Goal: Information Seeking & Learning: Find specific fact

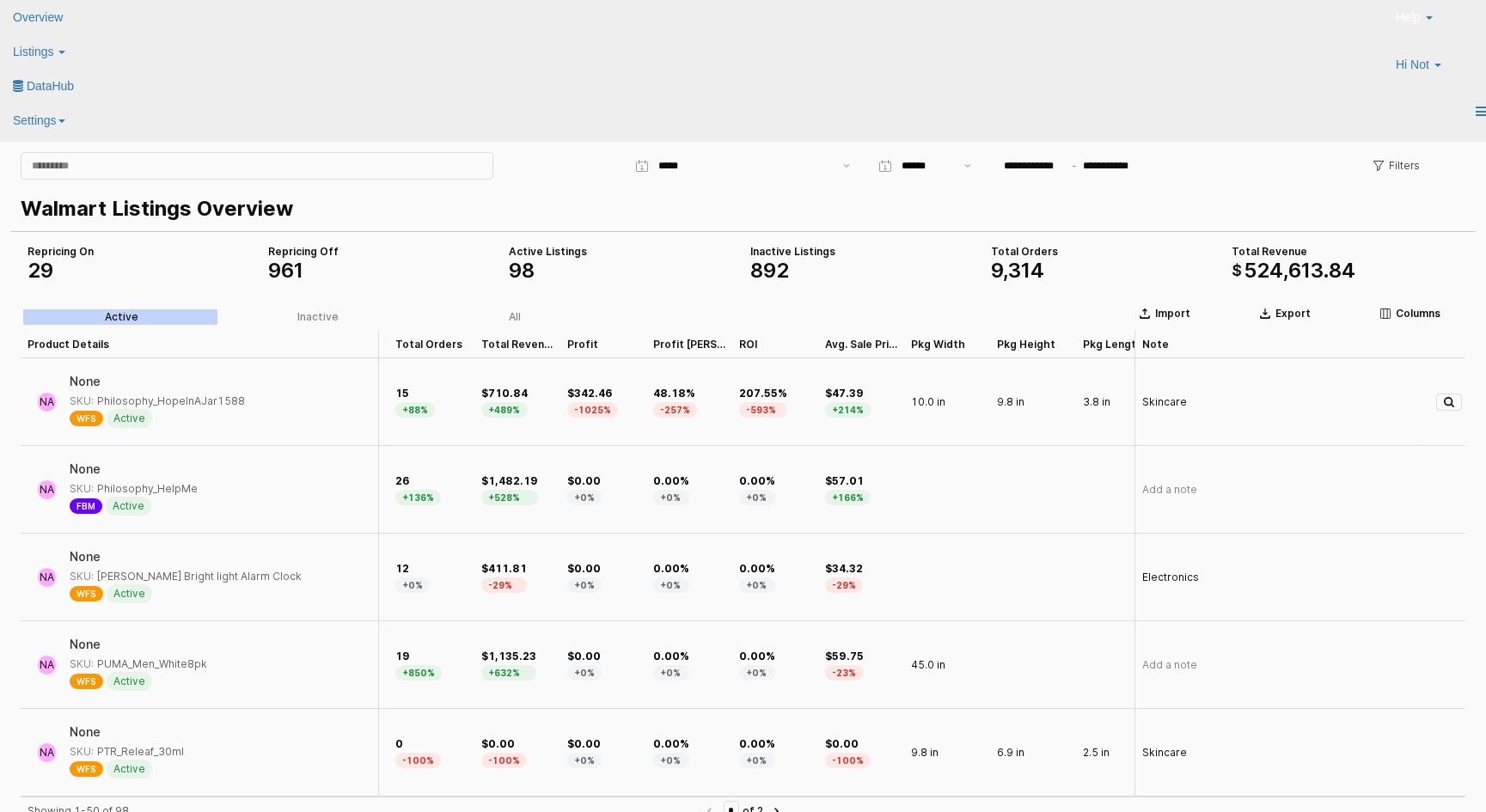
scroll to position [0, 1002]
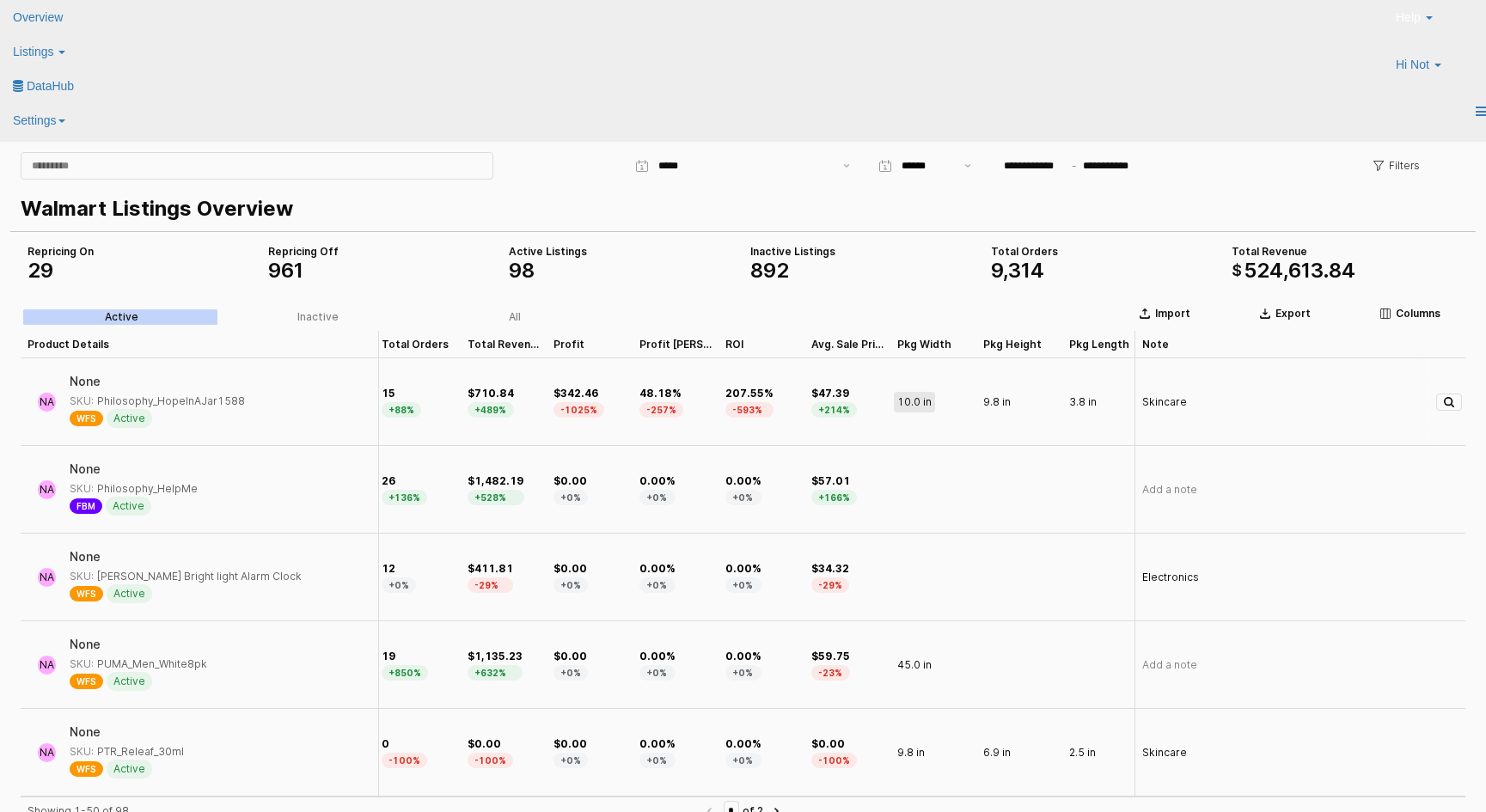
click at [915, 397] on span "10.0 in" at bounding box center [915, 402] width 35 height 13
type input "*********"
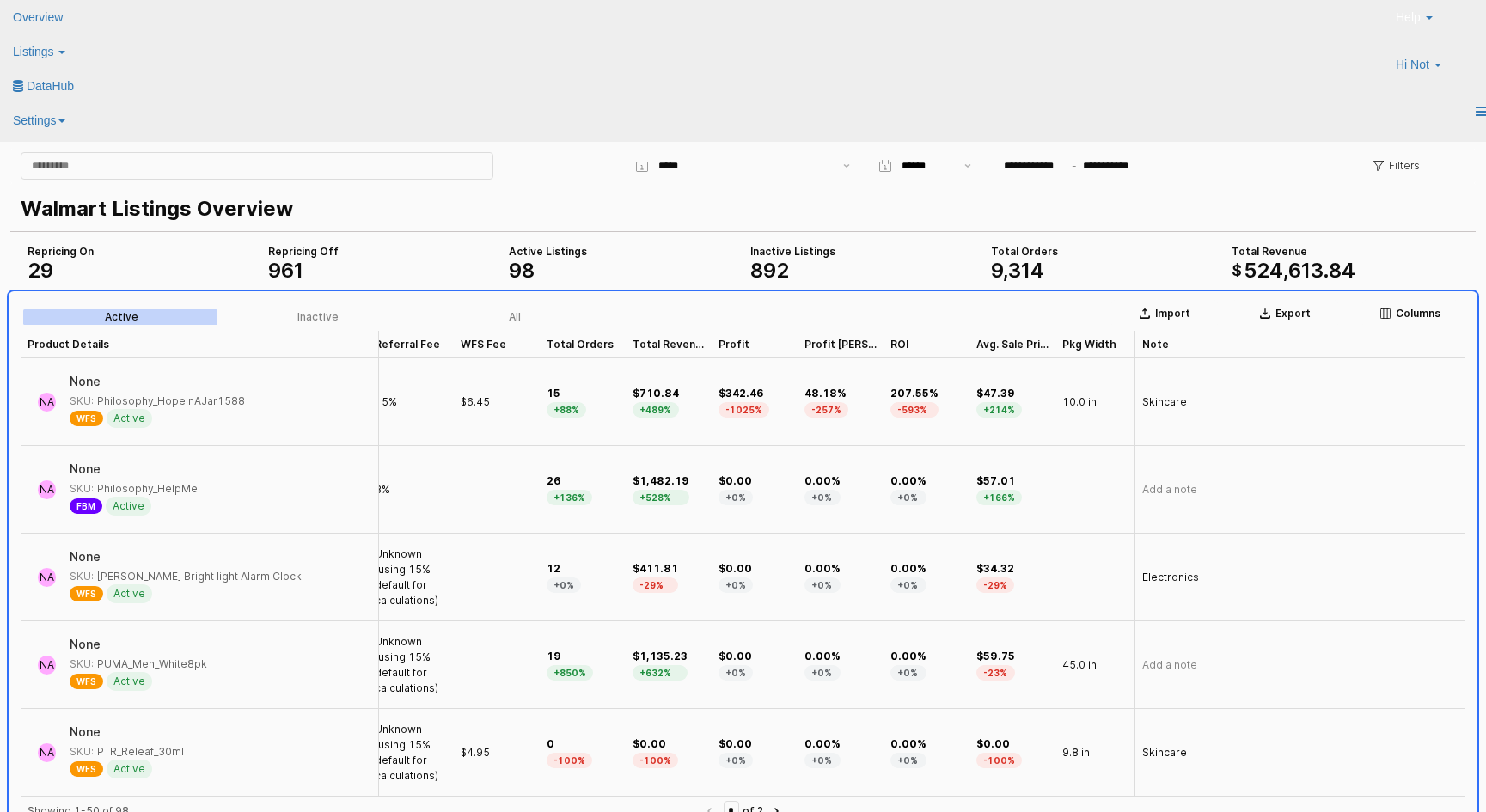
scroll to position [0, 832]
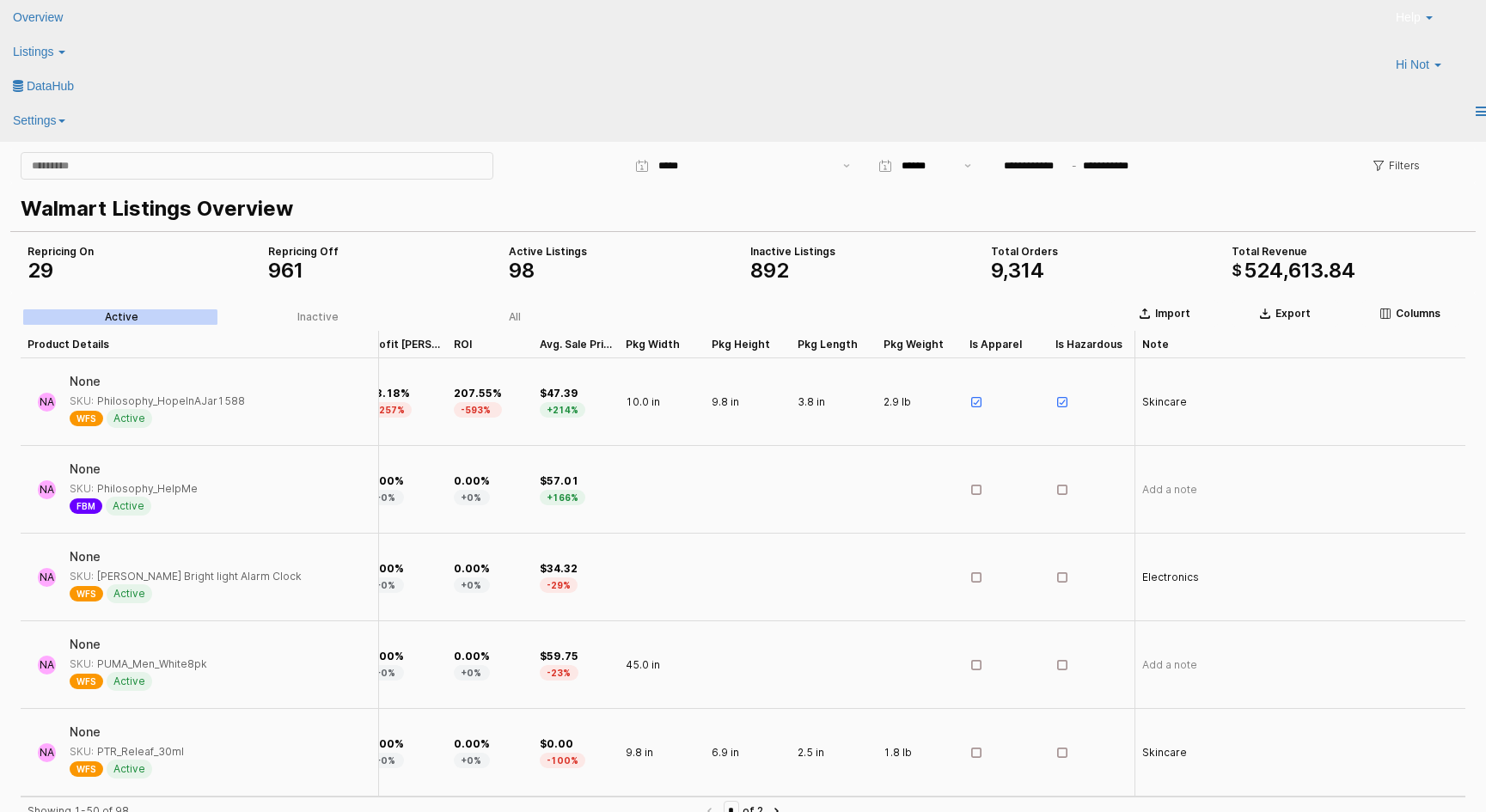
scroll to position [0, 1254]
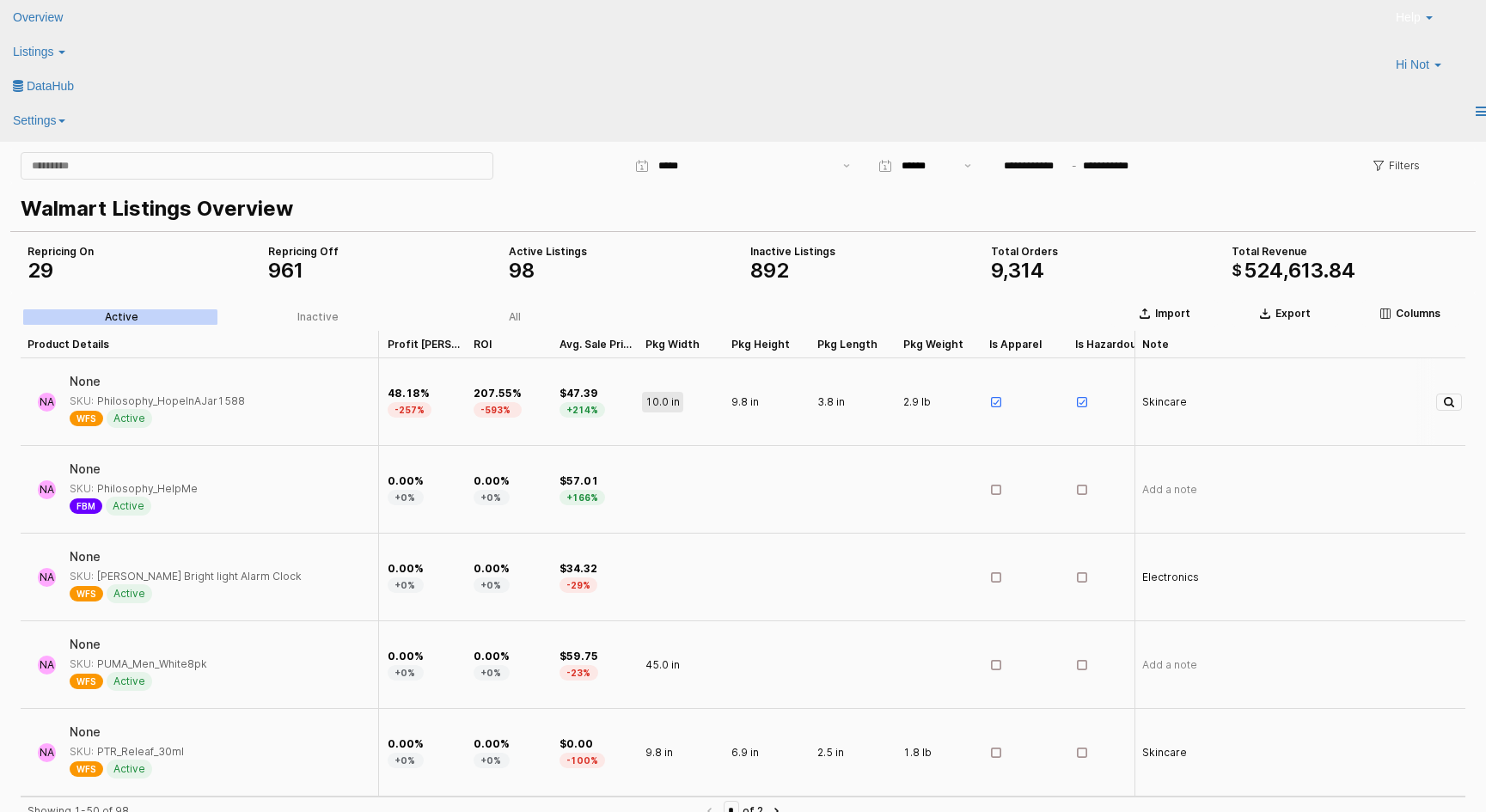
click at [660, 400] on span "10.0 in" at bounding box center [662, 402] width 35 height 13
drag, startPoint x: 658, startPoint y: 403, endPoint x: 601, endPoint y: 402, distance: 57.0
type input "*****"
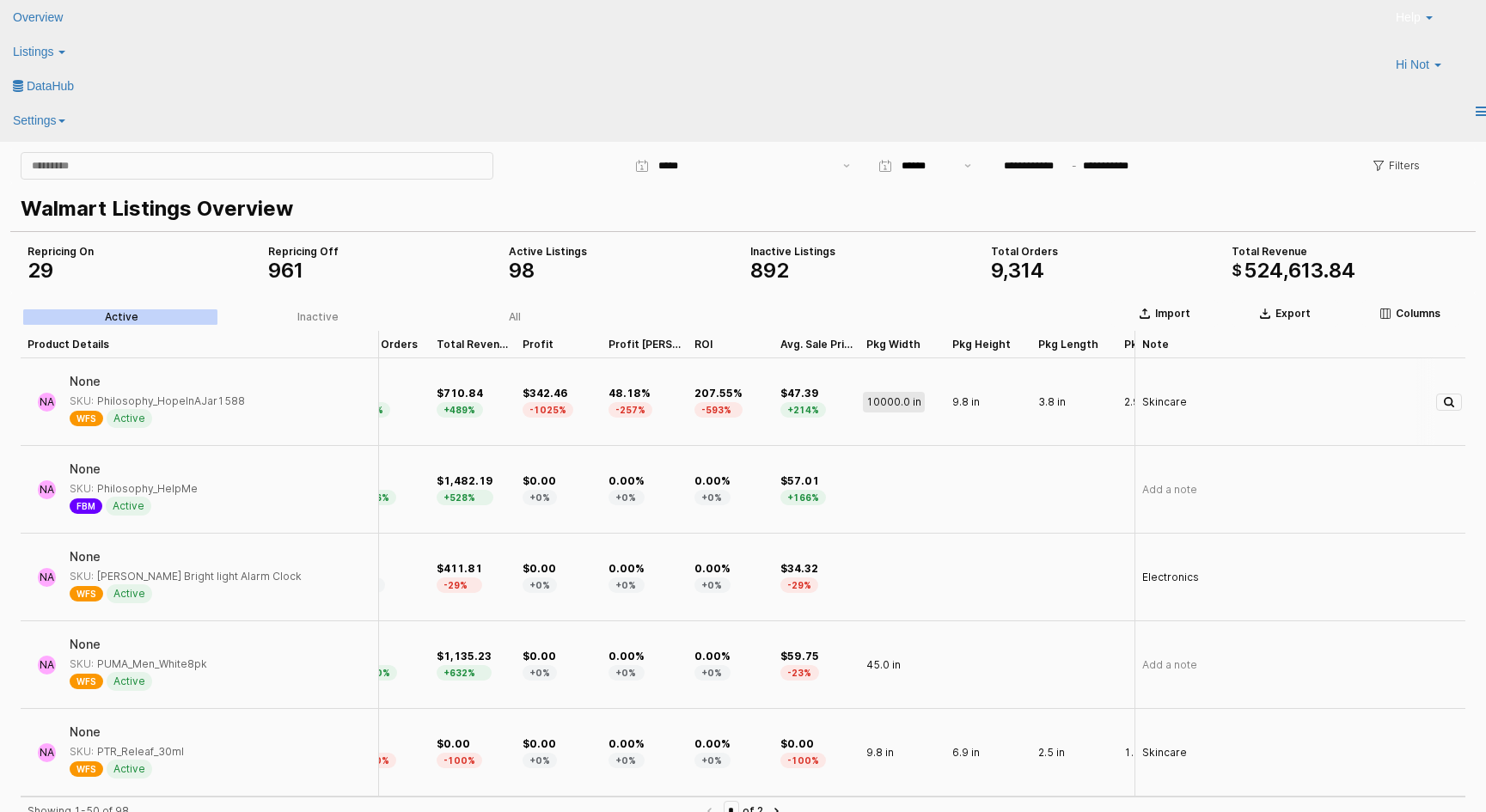
scroll to position [5, 1033]
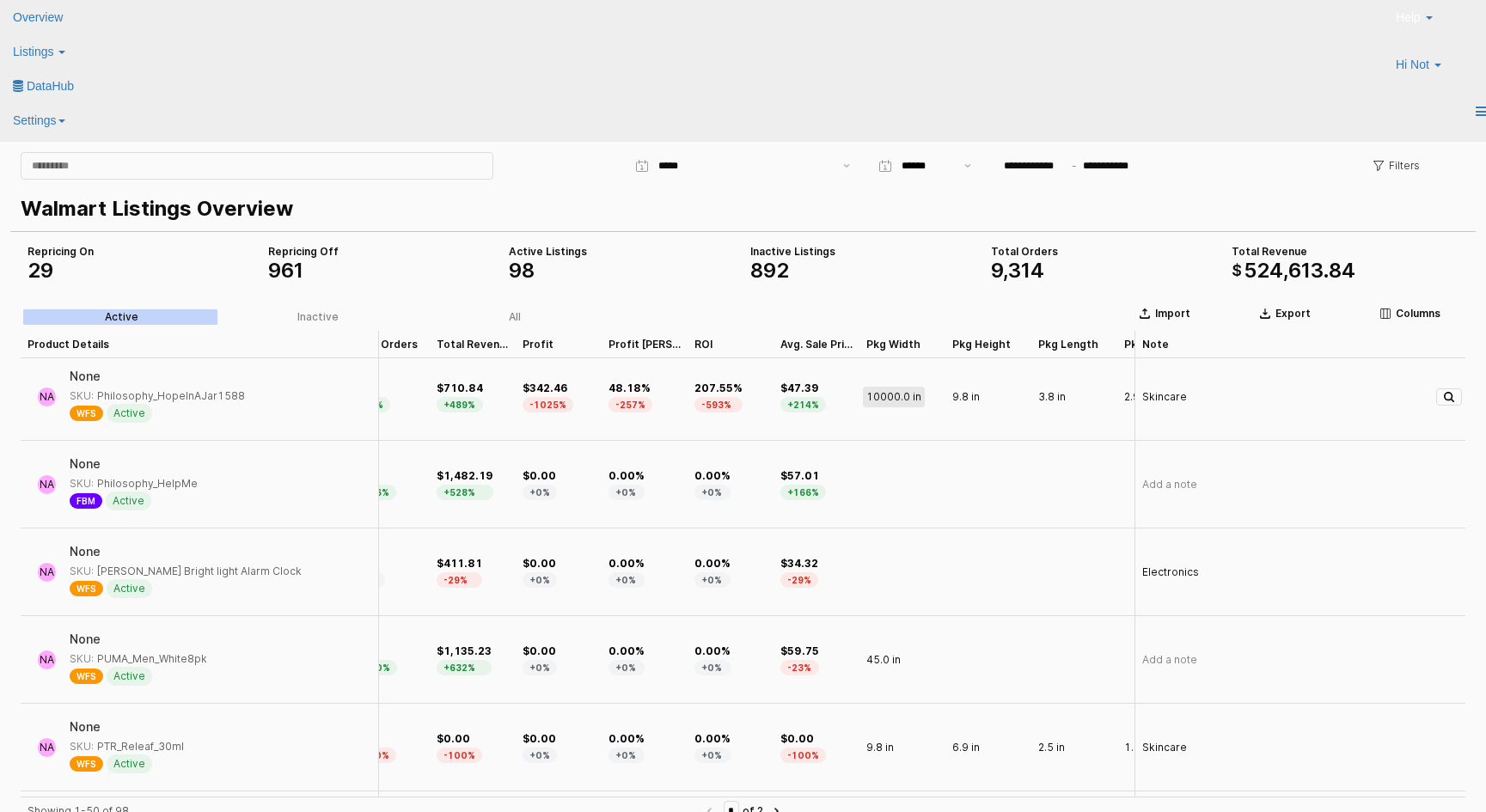
click at [917, 404] on div "10000.0 in" at bounding box center [894, 397] width 55 height 13
drag, startPoint x: 919, startPoint y: 395, endPoint x: 804, endPoint y: 394, distance: 115.0
type input "**"
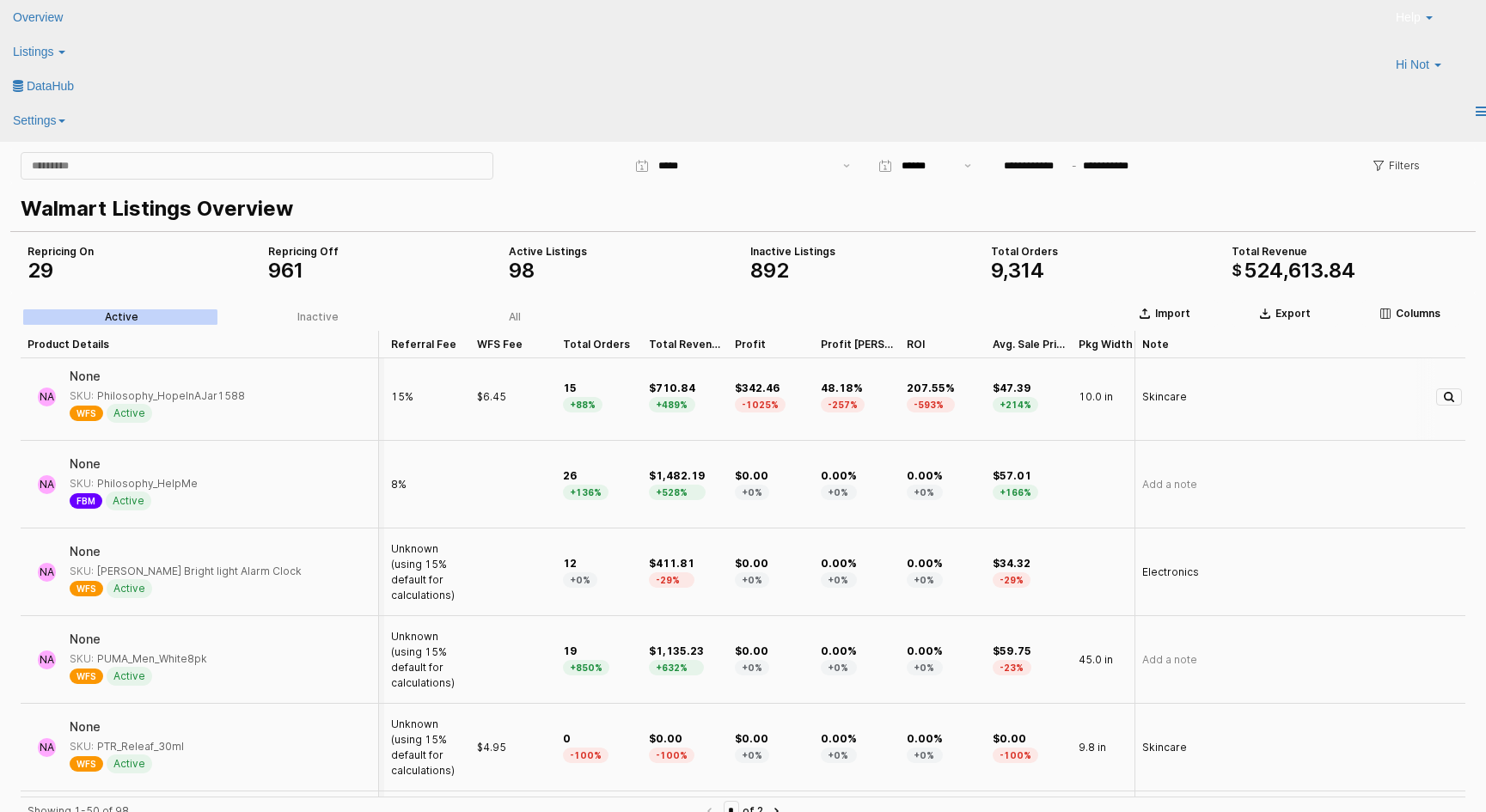
scroll to position [5, 1273]
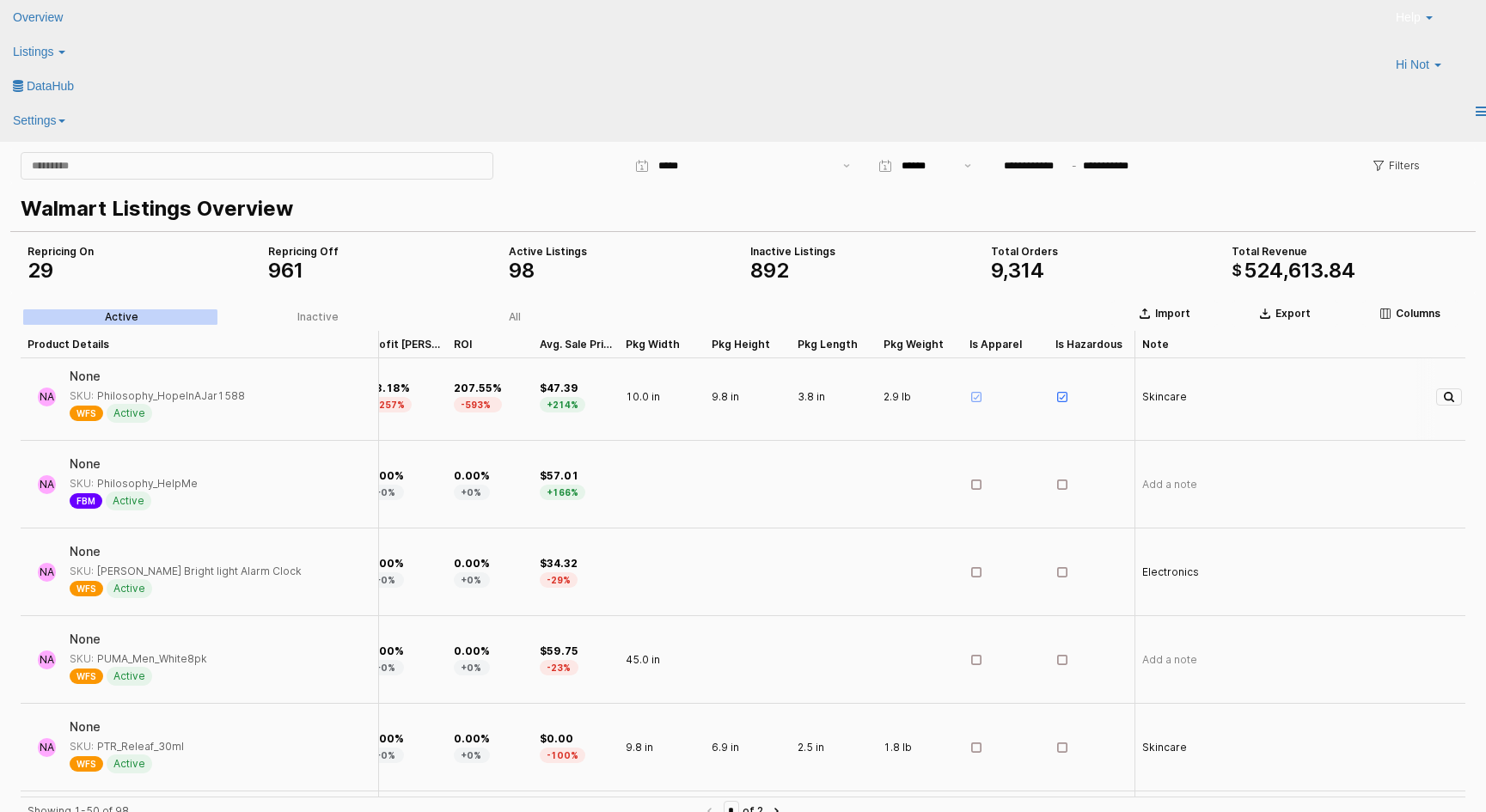
click at [975, 397] on icon "App Frame" at bounding box center [977, 396] width 6 height 5
click at [1057, 394] on icon "App Frame" at bounding box center [1062, 397] width 11 height 11
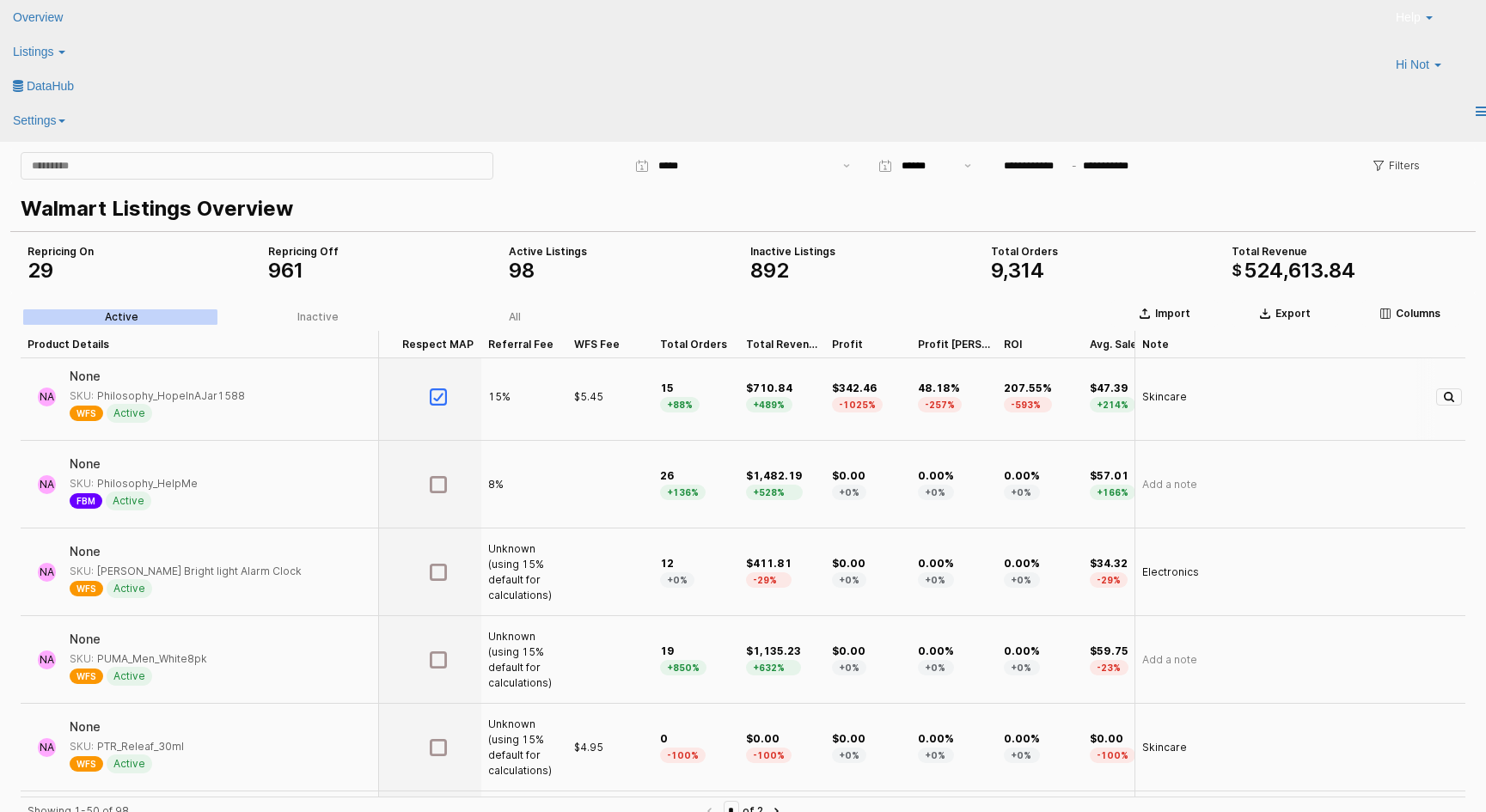
scroll to position [5, 722]
